Goal: Information Seeking & Learning: Learn about a topic

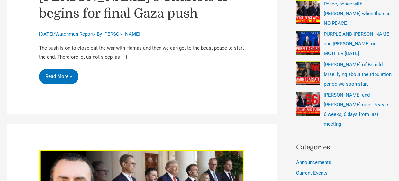
scroll to position [231, 0]
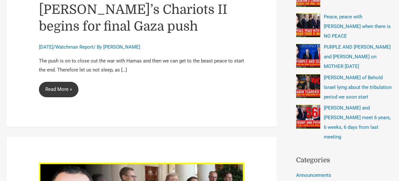
click at [63, 85] on link "Gideon’s Chariots II begins for final Gaza push Read More »" at bounding box center [59, 89] width 40 height 15
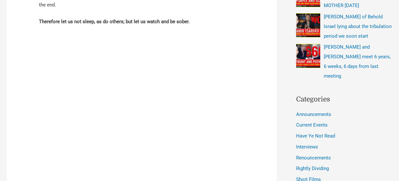
scroll to position [296, 0]
